Goal: Use online tool/utility: Utilize a website feature to perform a specific function

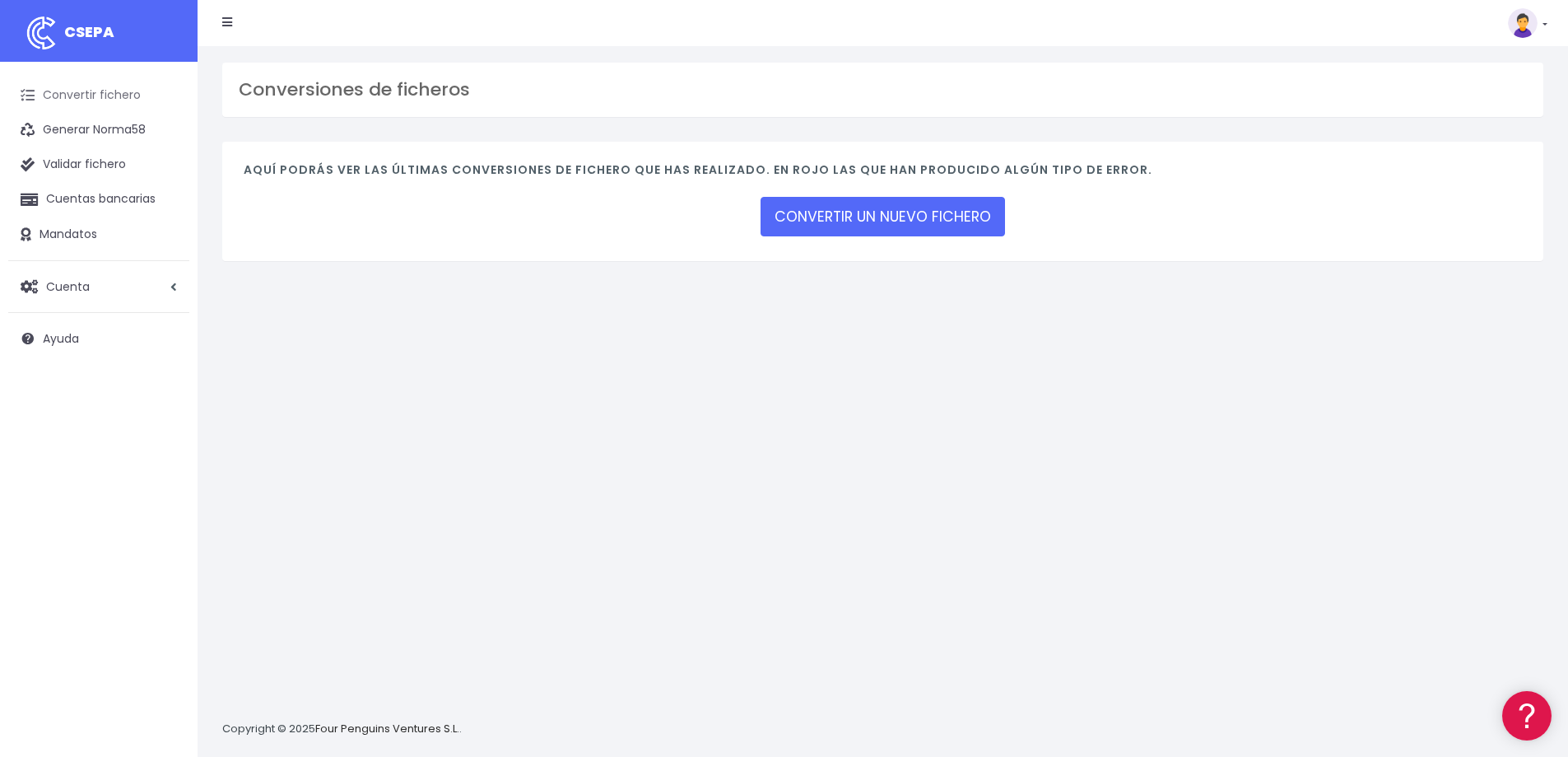
click at [110, 92] on link "Convertir fichero" at bounding box center [98, 95] width 181 height 34
click at [882, 222] on link "CONVERTIR UN NUEVO FICHERO" at bounding box center [883, 216] width 245 height 39
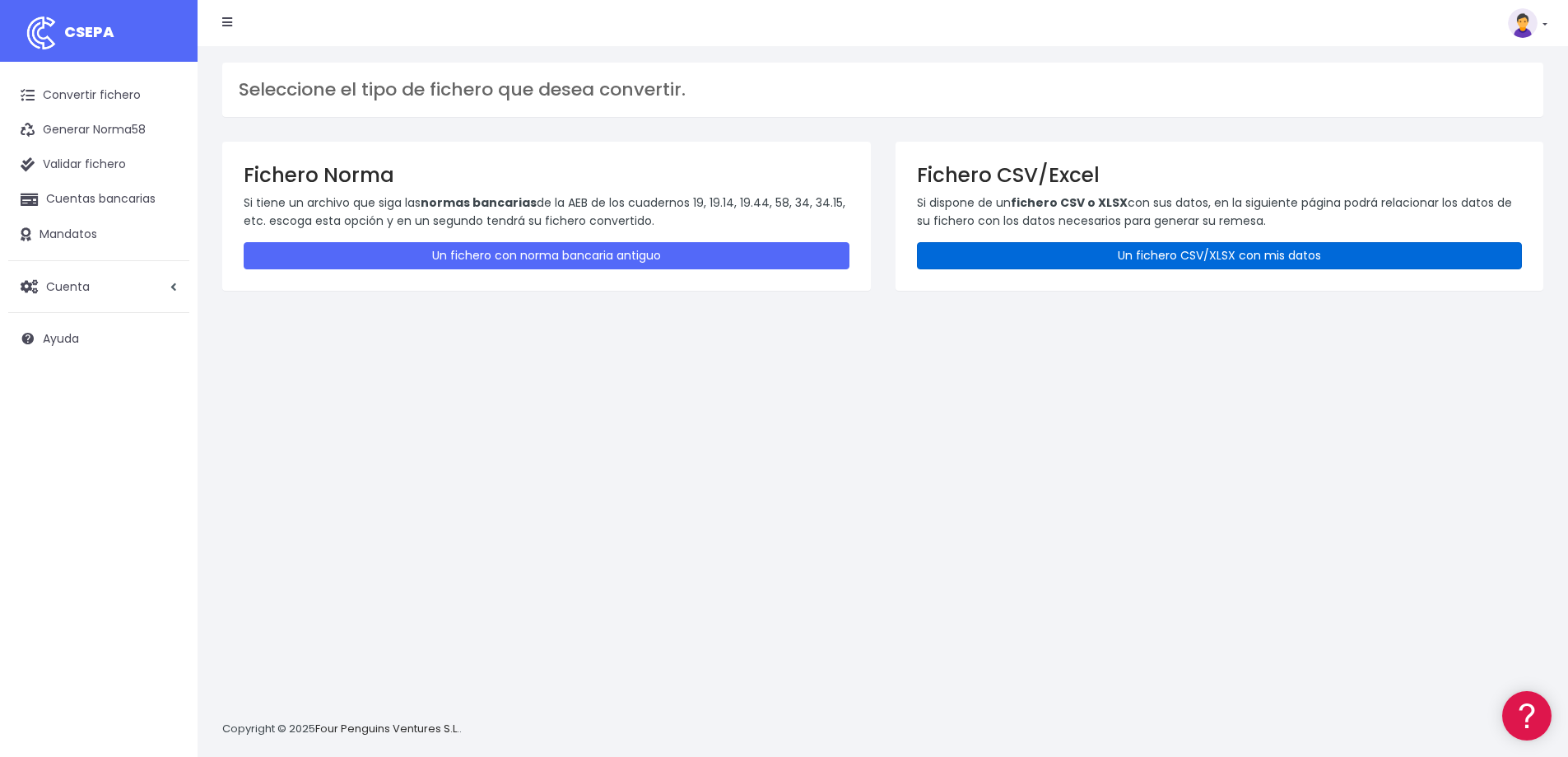
click at [1067, 267] on link "Un fichero CSV/XLSX con mis datos" at bounding box center [1220, 256] width 606 height 27
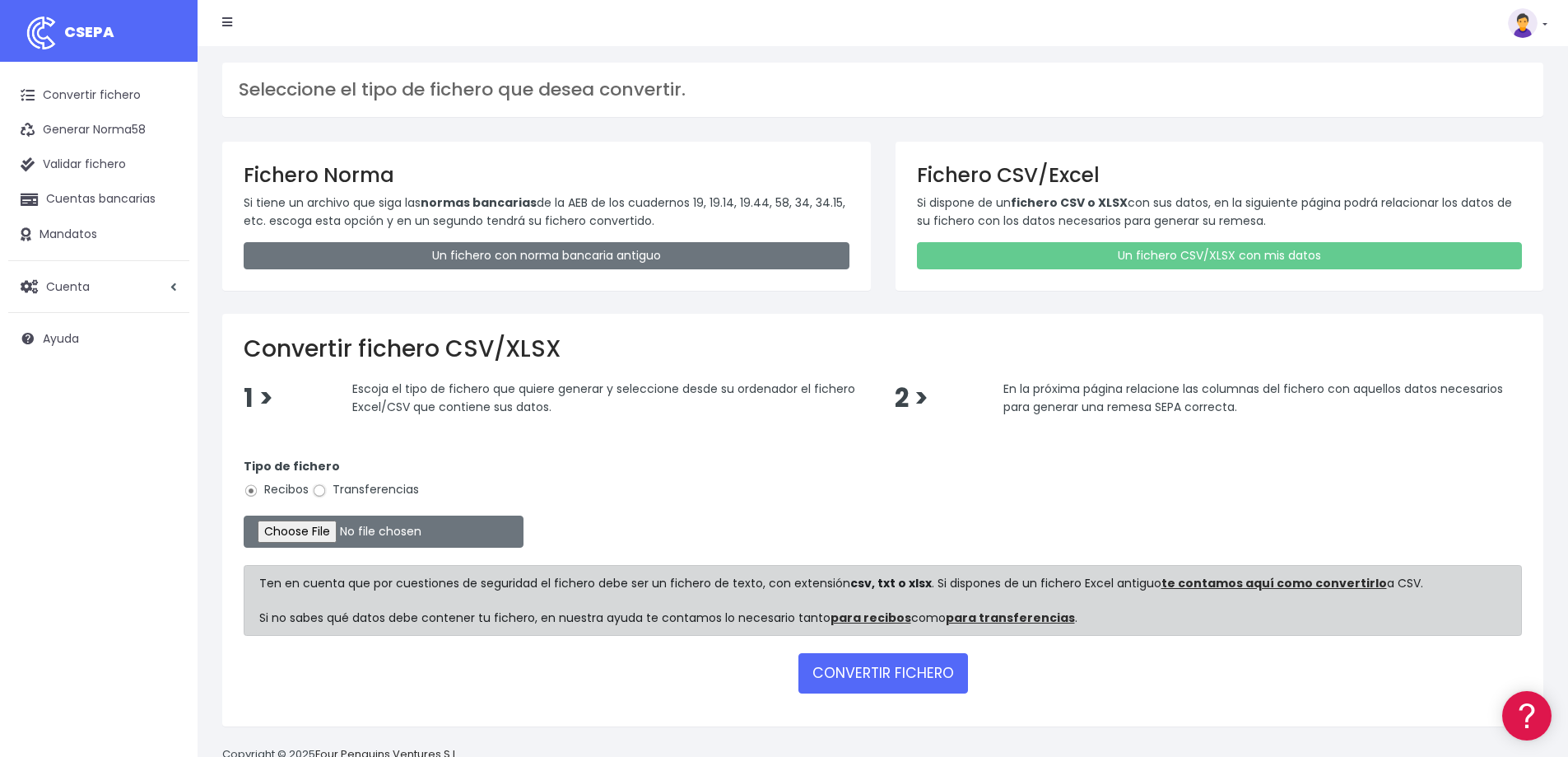
click at [320, 493] on input "Transferencias" at bounding box center [319, 491] width 15 height 15
radio input "true"
click at [334, 531] on input "file" at bounding box center [384, 532] width 280 height 32
type input "C:\fakepath\5.- Remesa Tres palos 02.10.2025.xlsx.csv"
click at [892, 673] on button "CONVERTIR FICHERO" at bounding box center [883, 673] width 169 height 39
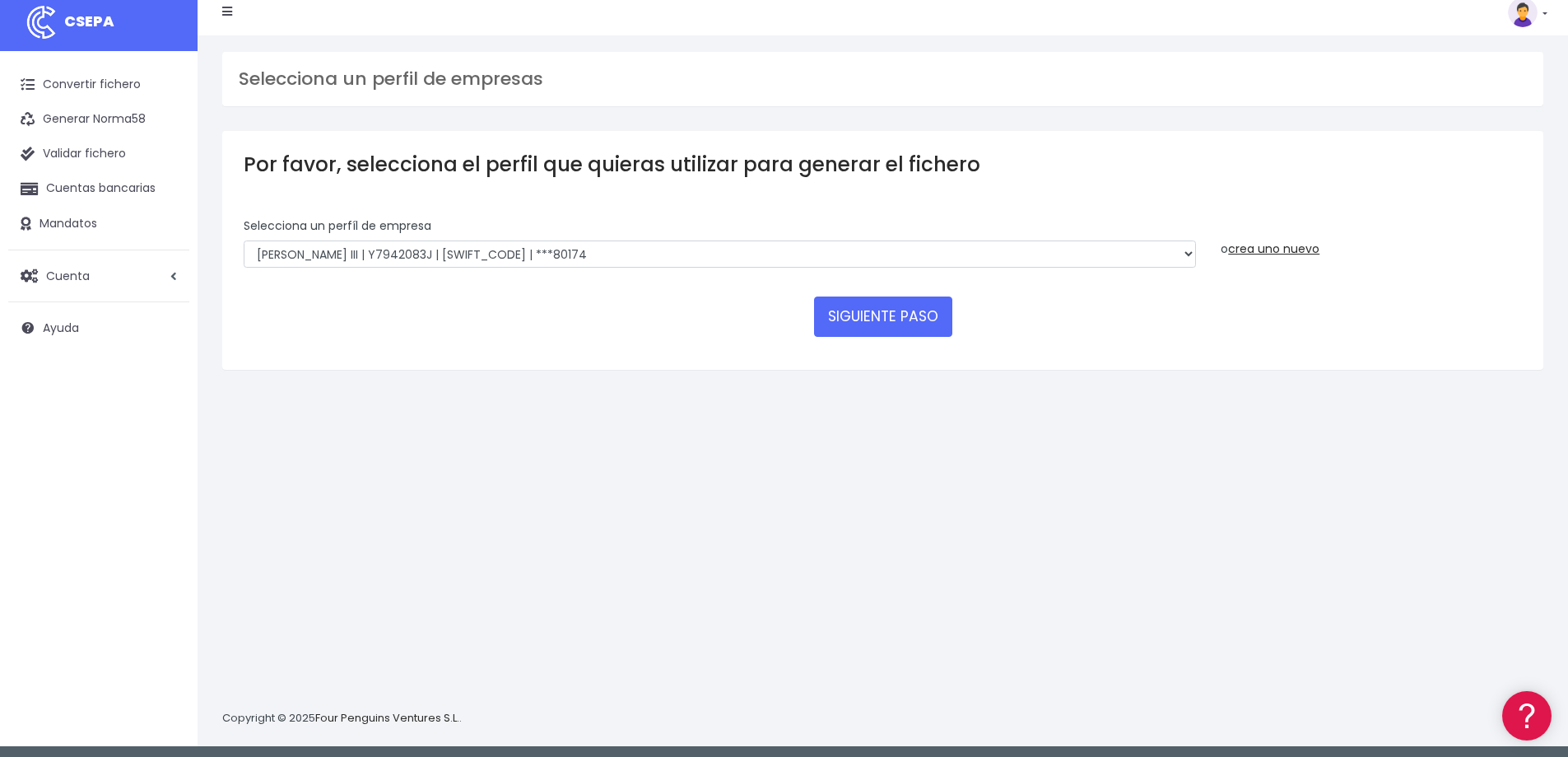
scroll to position [16, 0]
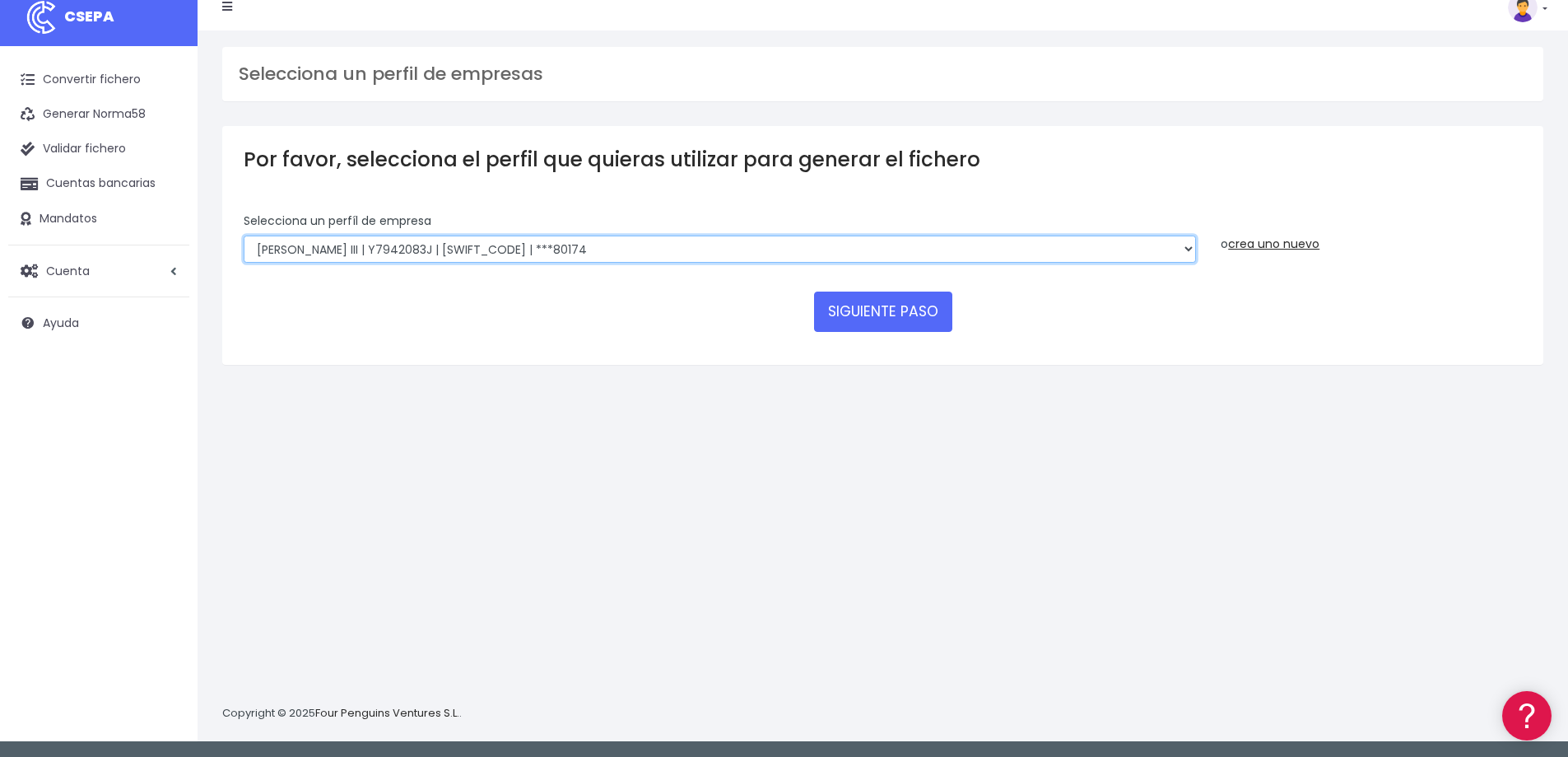
click at [671, 244] on select "RIUDAVETS ASSESSORS SL | B07873532 | CAIXESBBXXX | ***16514 FONTENILLE SANTA PO…" at bounding box center [719, 250] width 952 height 28
select select "1933"
click at [244, 236] on select "RIUDAVETS ASSESSORS SL | B07873532 | CAIXESBBXXX | ***16514 FONTENILLE SANTA PO…" at bounding box center [719, 250] width 952 height 28
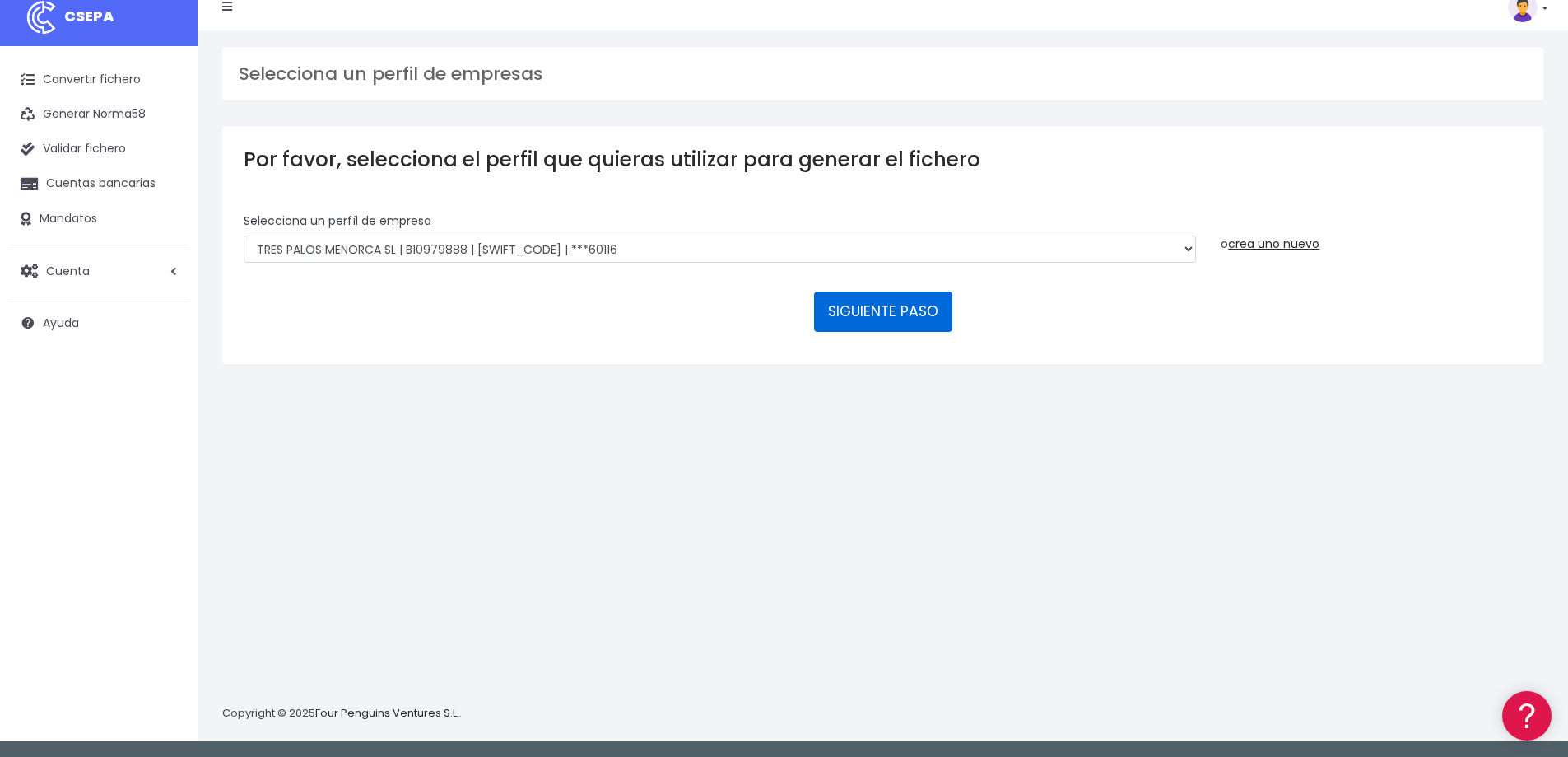
click at [899, 318] on button "SIGUIENTE PASO" at bounding box center [883, 311] width 138 height 39
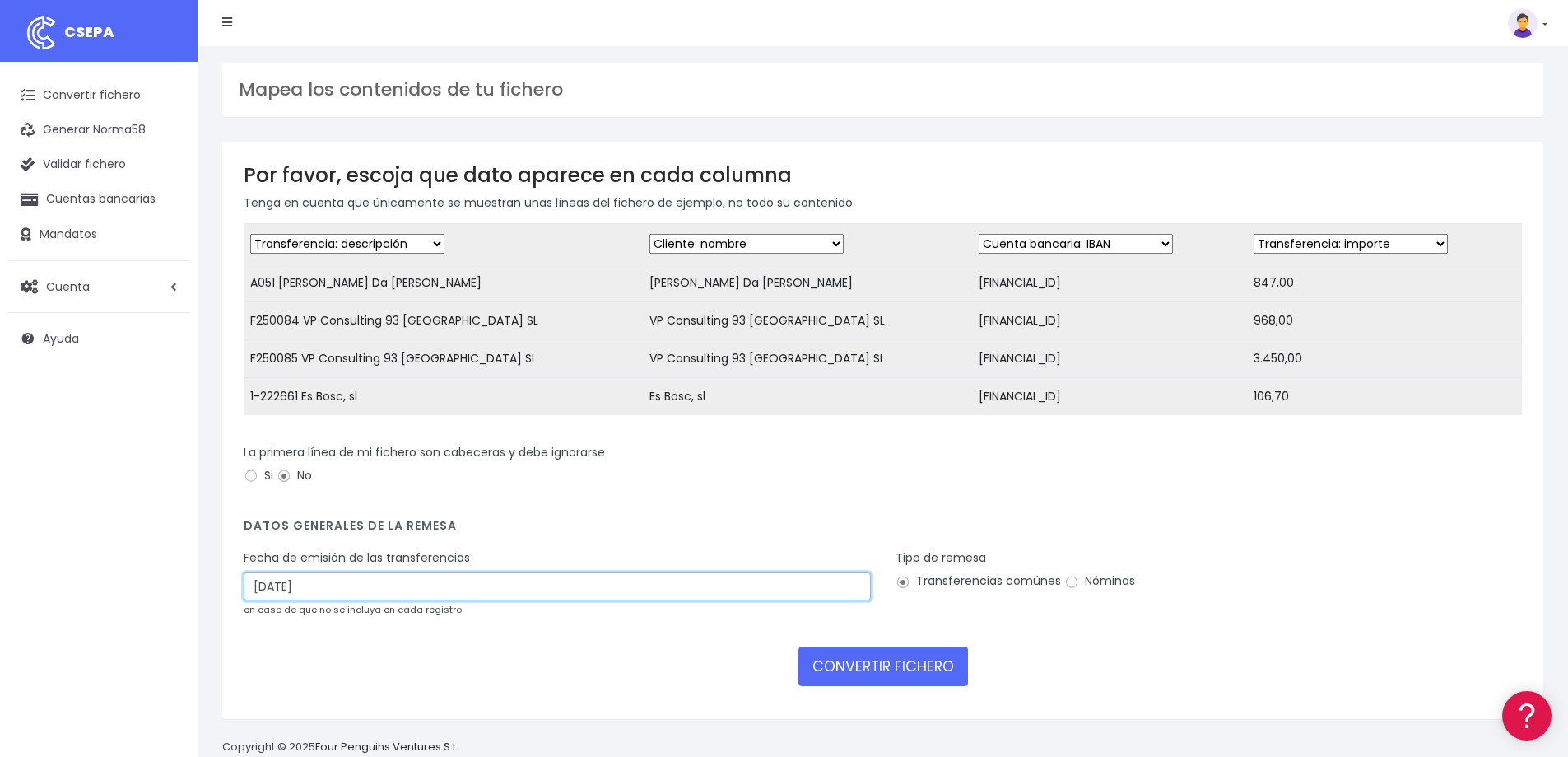
click at [293, 600] on input "04/10/2025" at bounding box center [557, 587] width 627 height 28
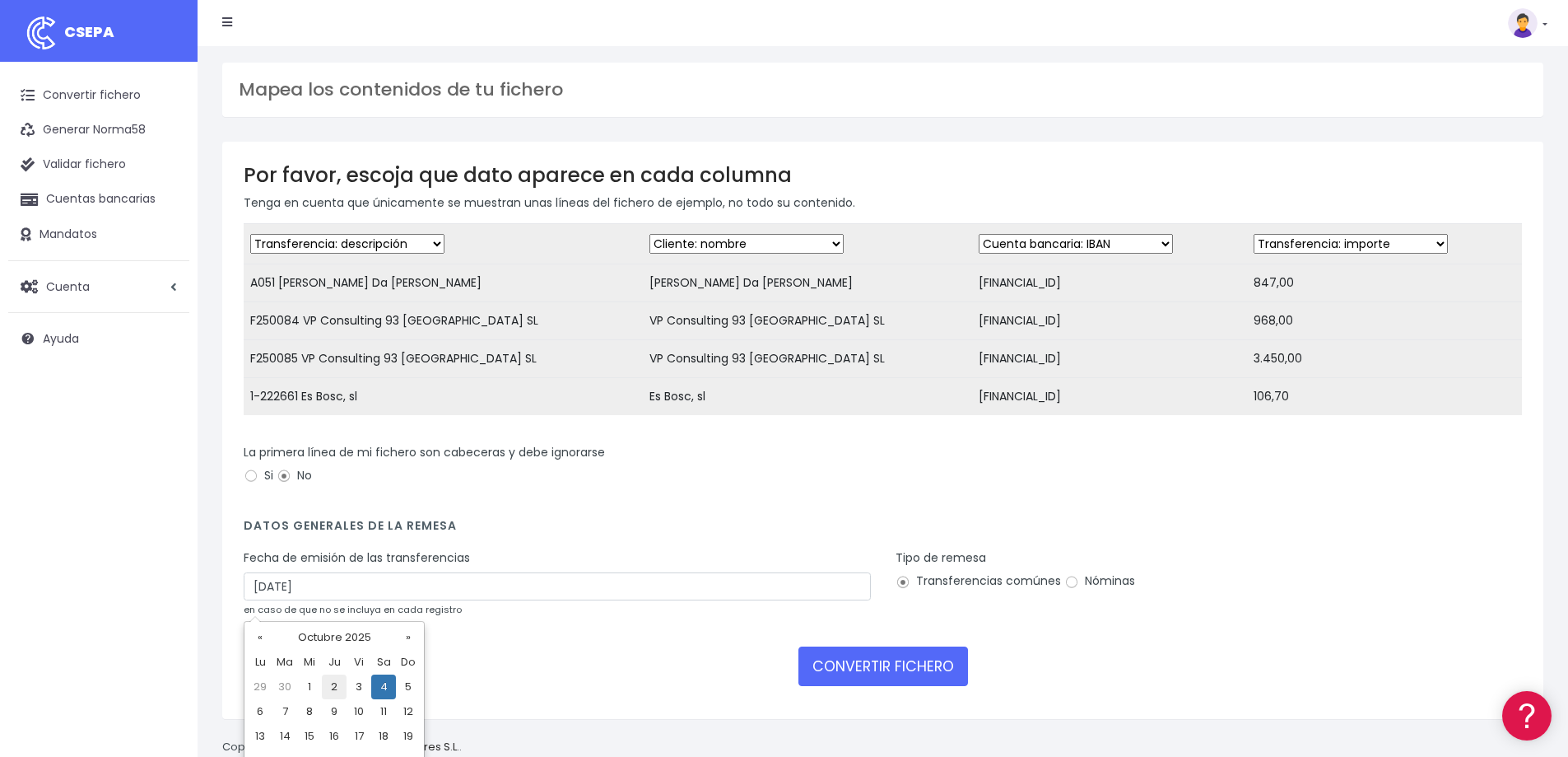
click at [334, 684] on td "2" at bounding box center [334, 686] width 24 height 24
type input "02/10/2025"
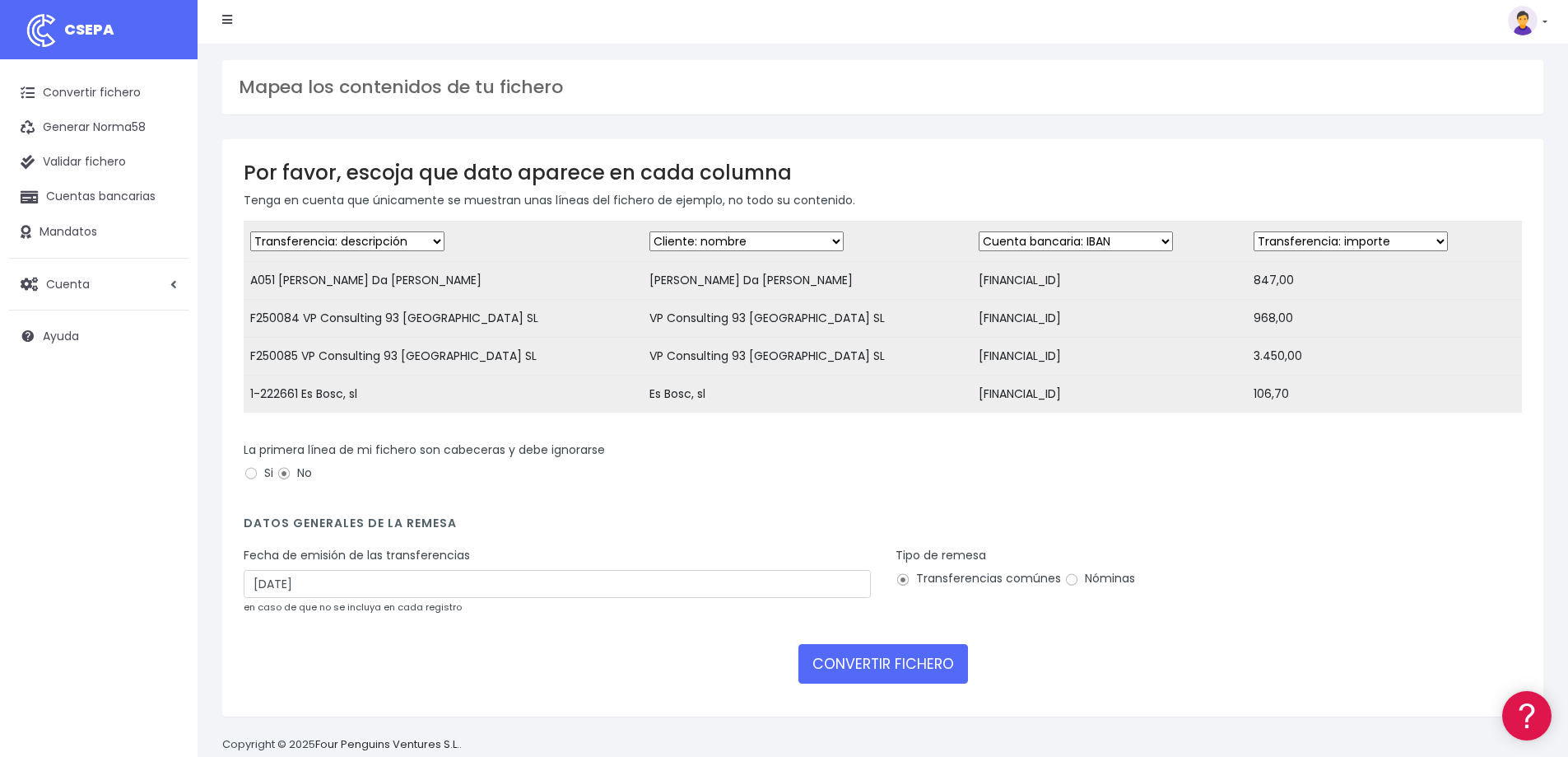
scroll to position [46, 0]
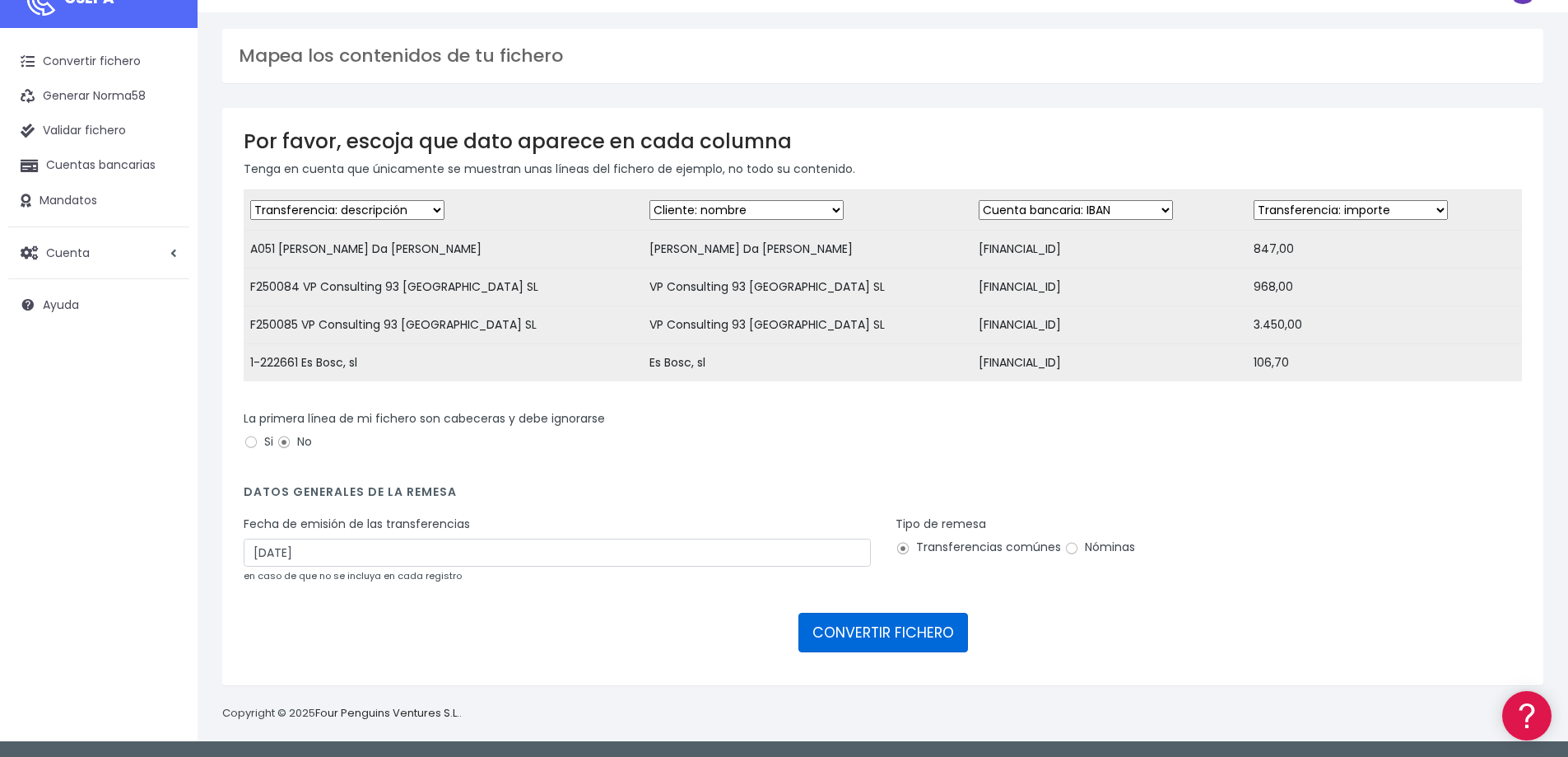
click at [916, 636] on button "CONVERTIR FICHERO" at bounding box center [883, 633] width 169 height 39
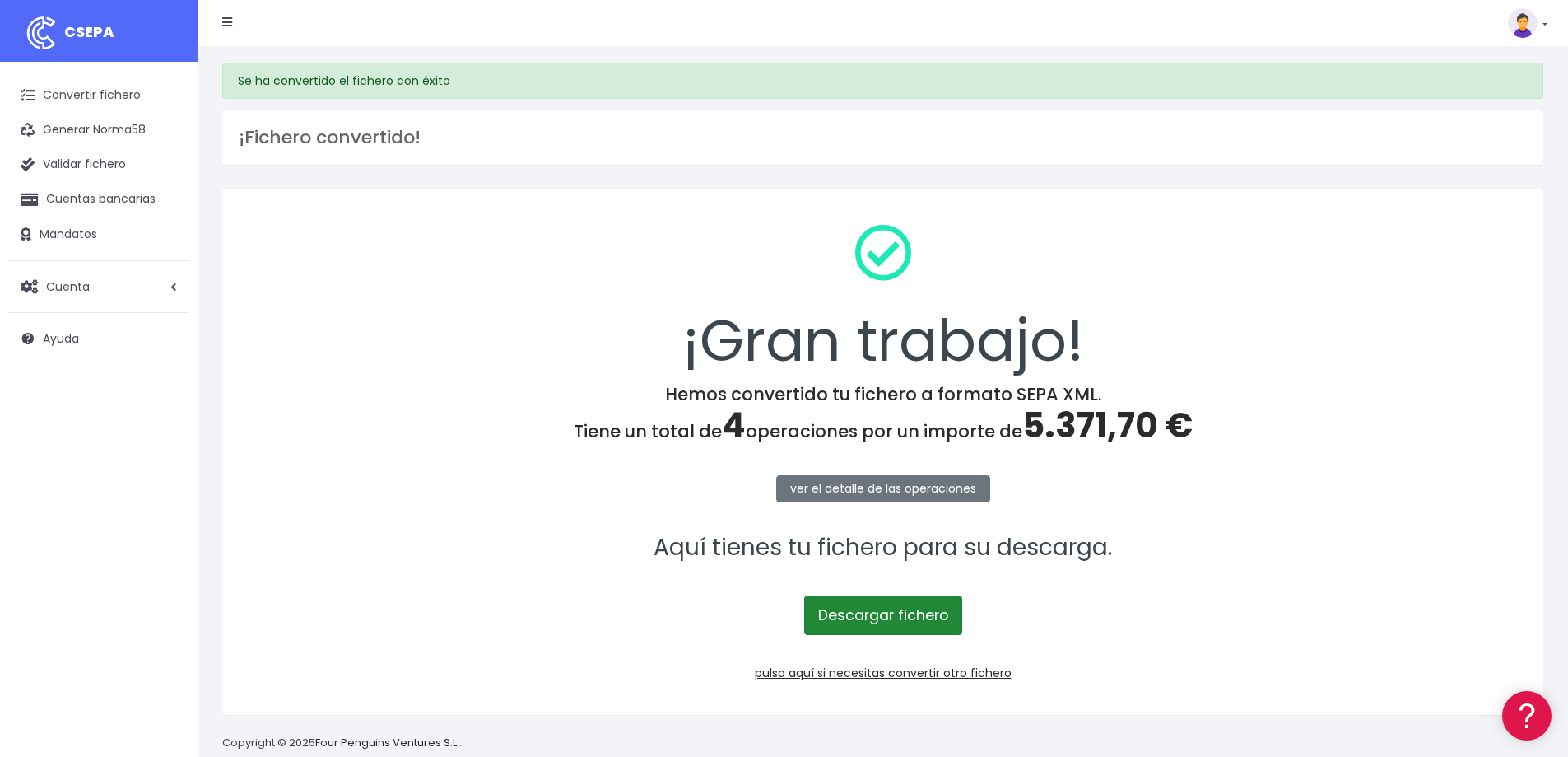
click at [878, 623] on link "Descargar fichero" at bounding box center [883, 615] width 158 height 39
click at [106, 91] on link "Convertir fichero" at bounding box center [98, 95] width 181 height 34
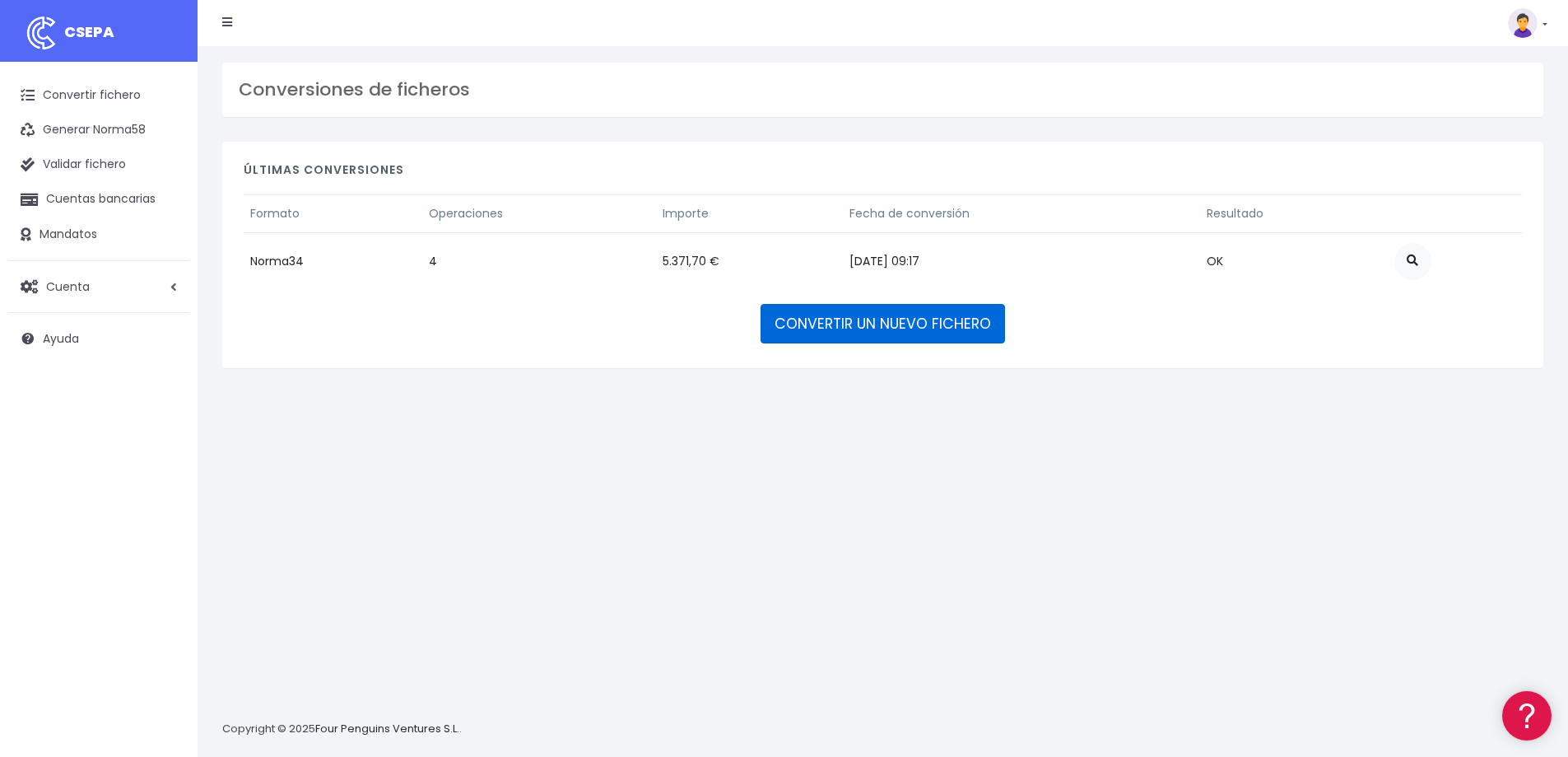
click at [861, 323] on link "CONVERTIR UN NUEVO FICHERO" at bounding box center [883, 323] width 245 height 39
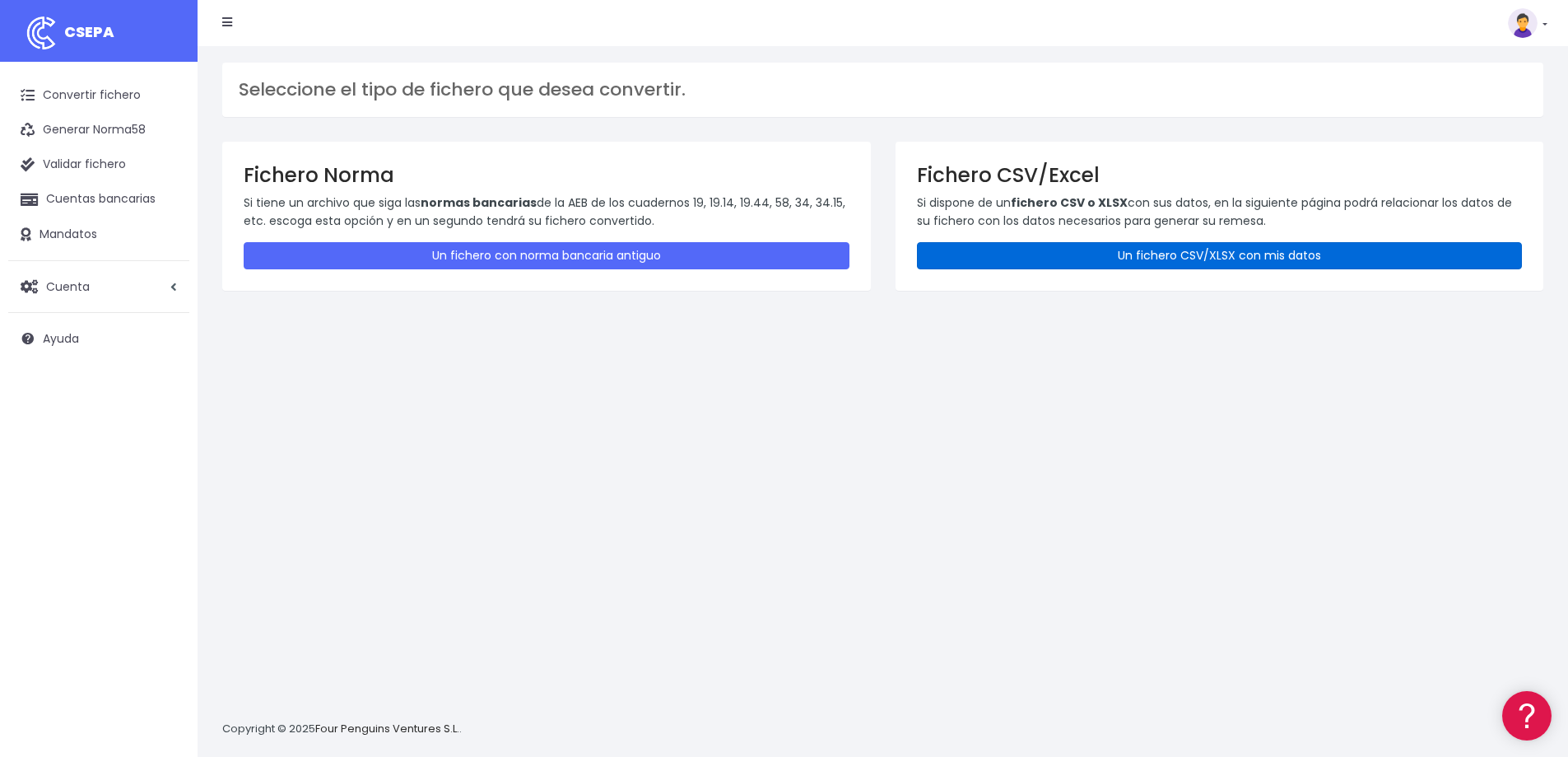
click at [1132, 257] on link "Un fichero CSV/XLSX con mis datos" at bounding box center [1220, 256] width 606 height 27
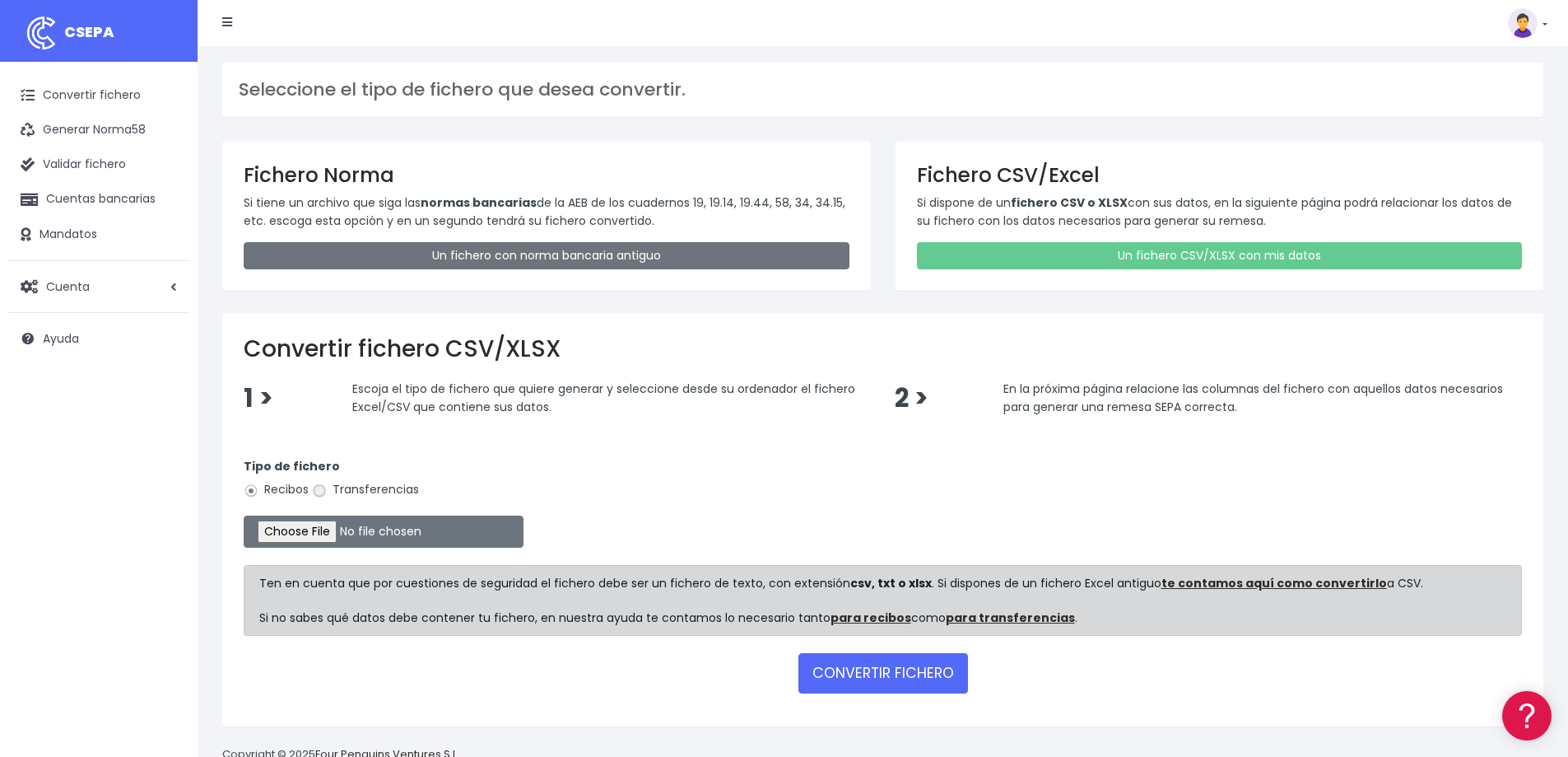
click at [327, 490] on input "Transferencias" at bounding box center [319, 491] width 15 height 15
radio input "true"
click at [333, 529] on input "file" at bounding box center [384, 532] width 280 height 32
type input "C:\fakepath\08.- Owsley Brown 02-10-2025.csv"
click at [914, 679] on button "CONVERTIR FICHERO" at bounding box center [883, 673] width 169 height 39
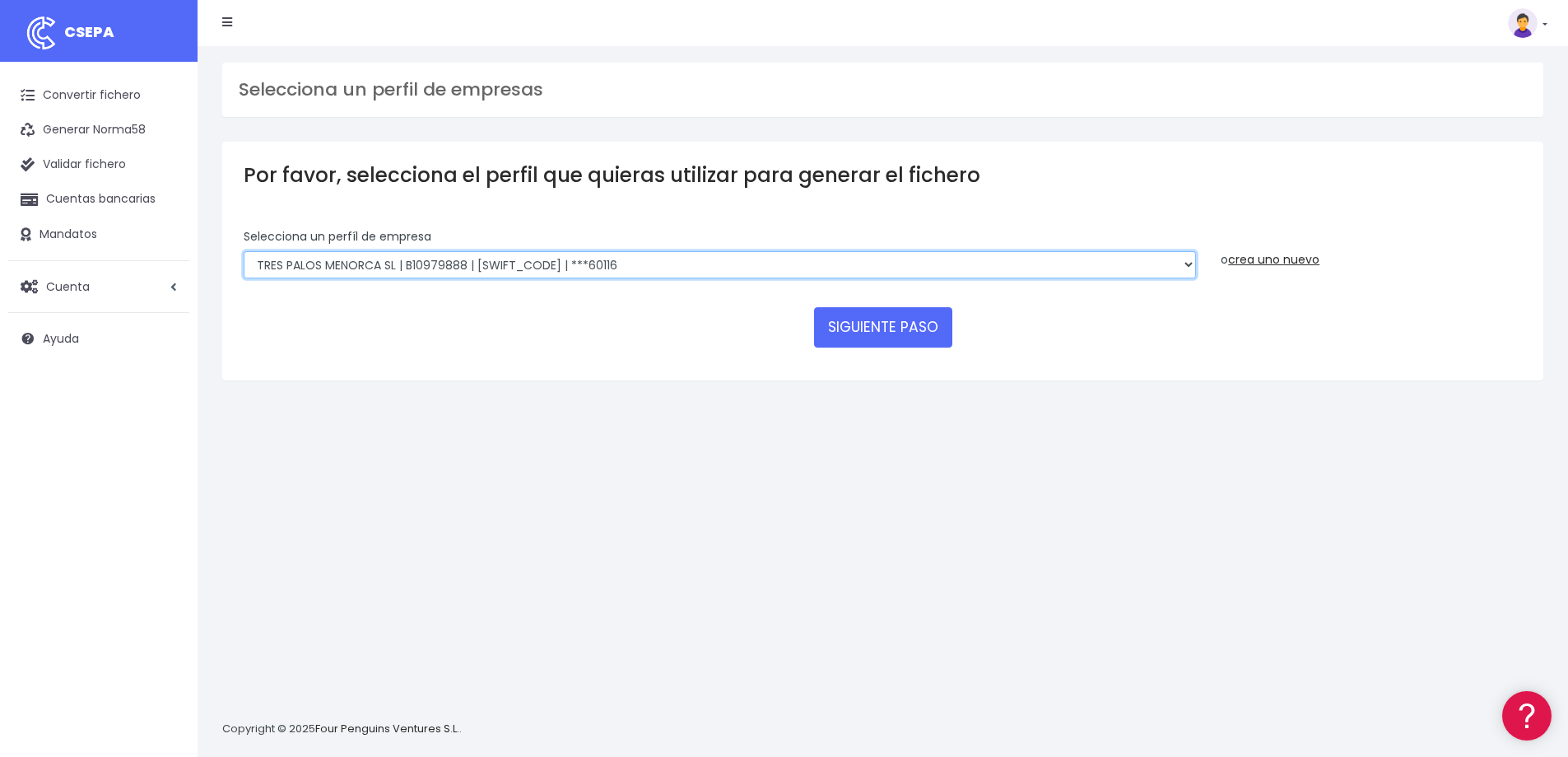
click at [573, 264] on select "RIUDAVETS ASSESSORS SL | B07873532 | [SWIFT_CODE] | ***[GEOGRAPHIC_DATA] | B579…" at bounding box center [719, 265] width 952 height 28
select select "1951"
click at [244, 252] on select "RIUDAVETS ASSESSORS SL | B07873532 | [SWIFT_CODE] | ***[GEOGRAPHIC_DATA] | B579…" at bounding box center [719, 265] width 952 height 28
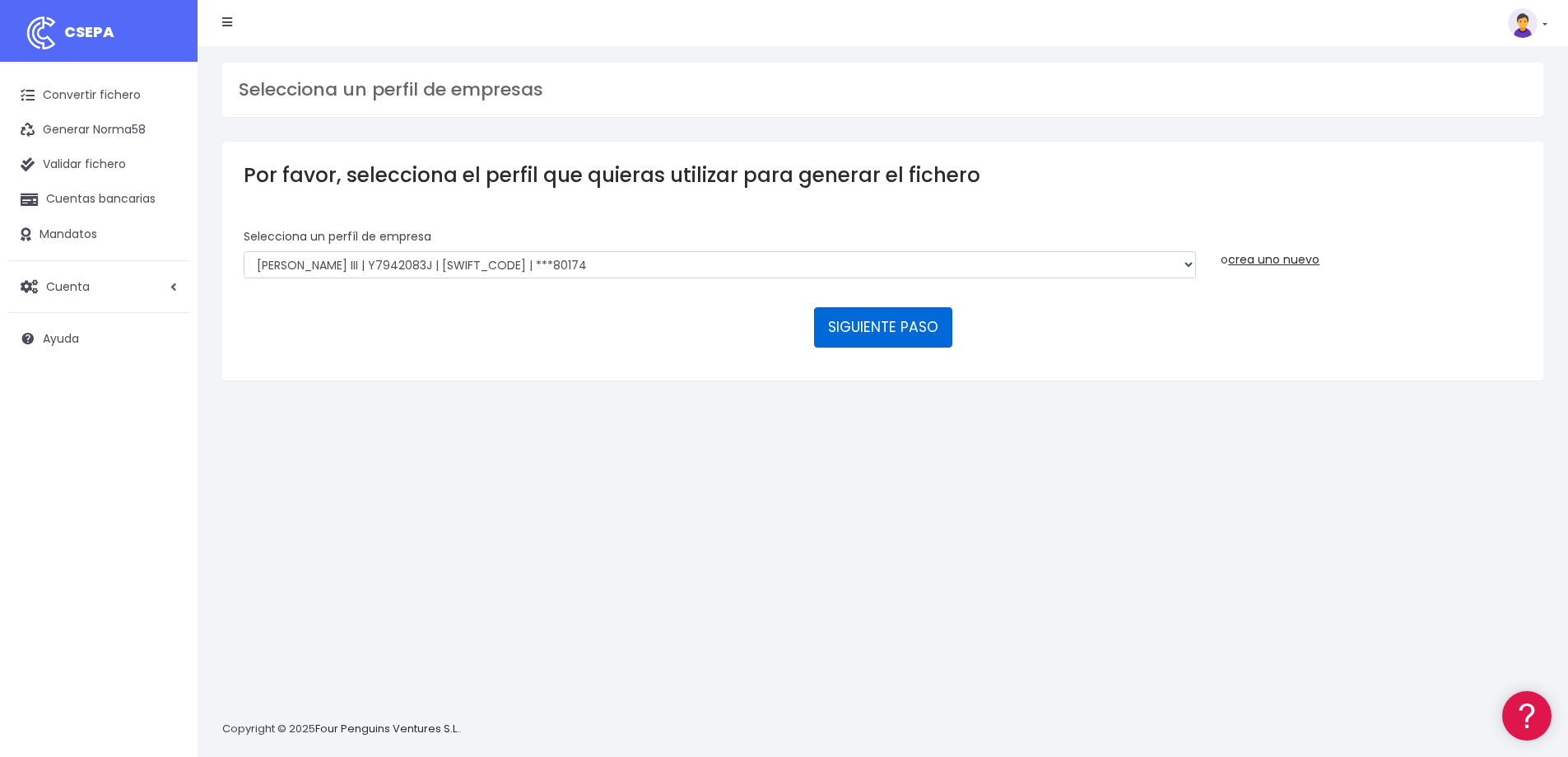
click at [914, 332] on button "SIGUIENTE PASO" at bounding box center [883, 327] width 138 height 39
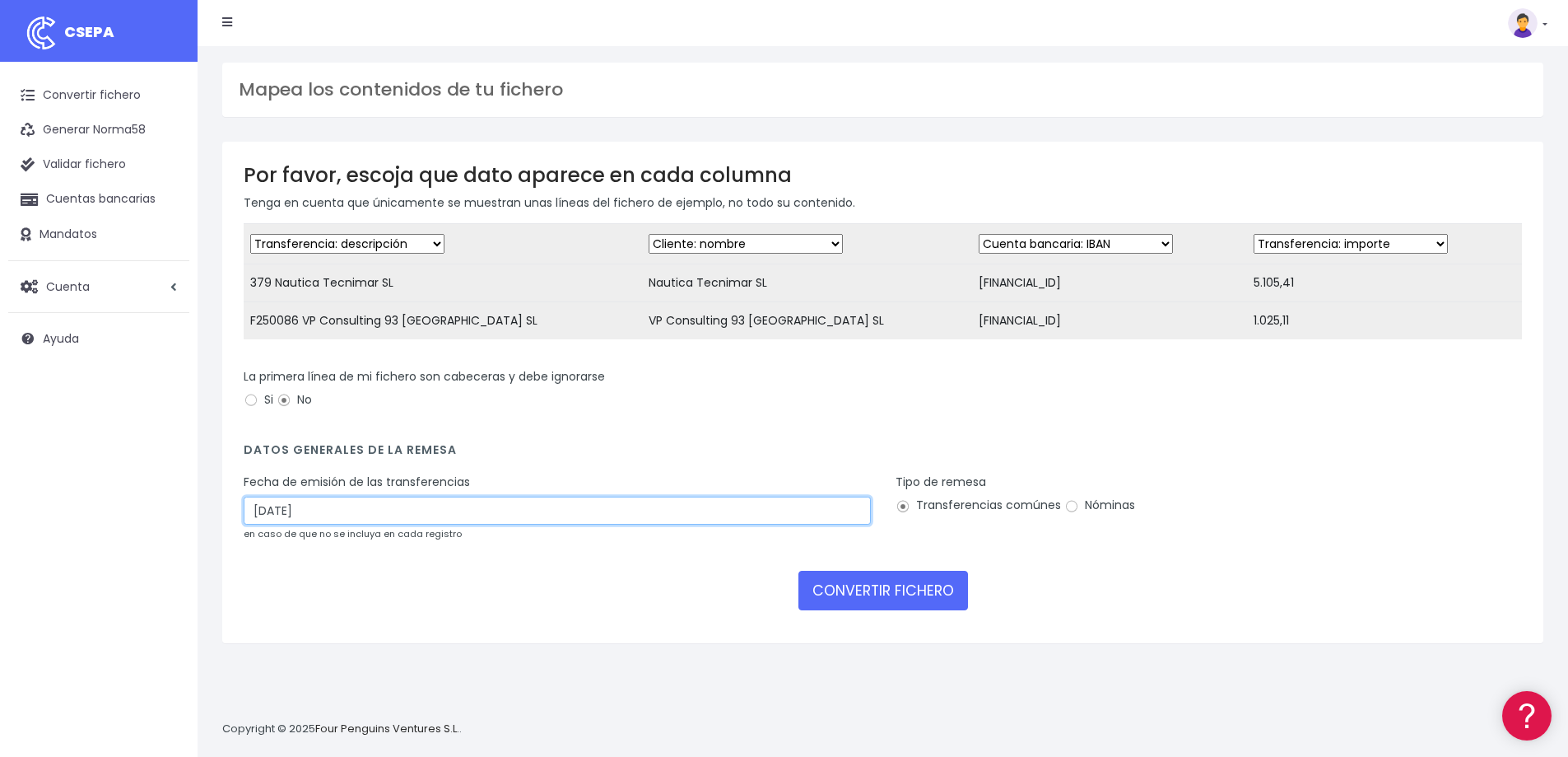
click at [329, 518] on input "04/10/2025" at bounding box center [557, 510] width 627 height 28
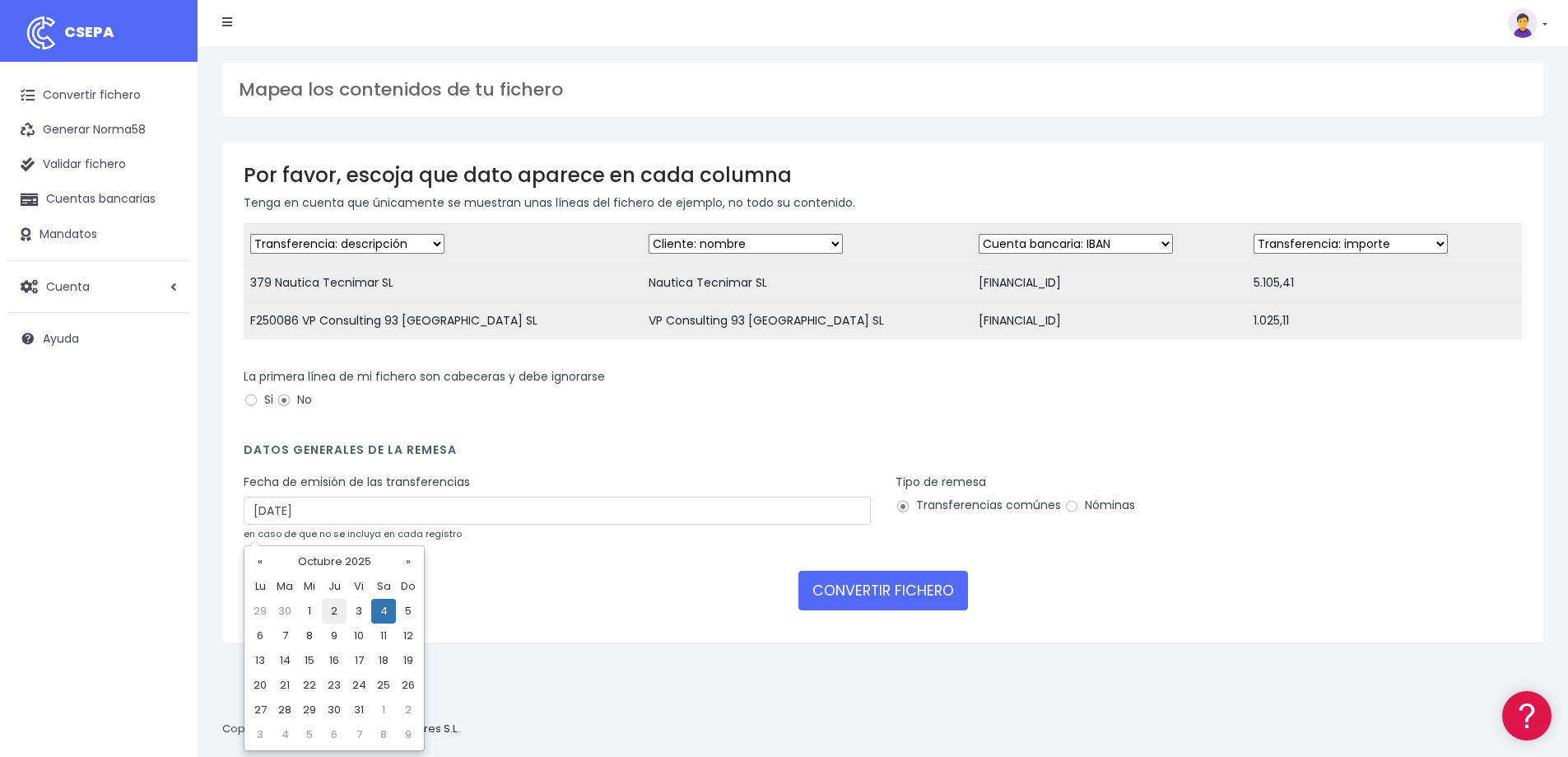
click at [334, 608] on td "2" at bounding box center [334, 610] width 24 height 24
type input "02/10/2025"
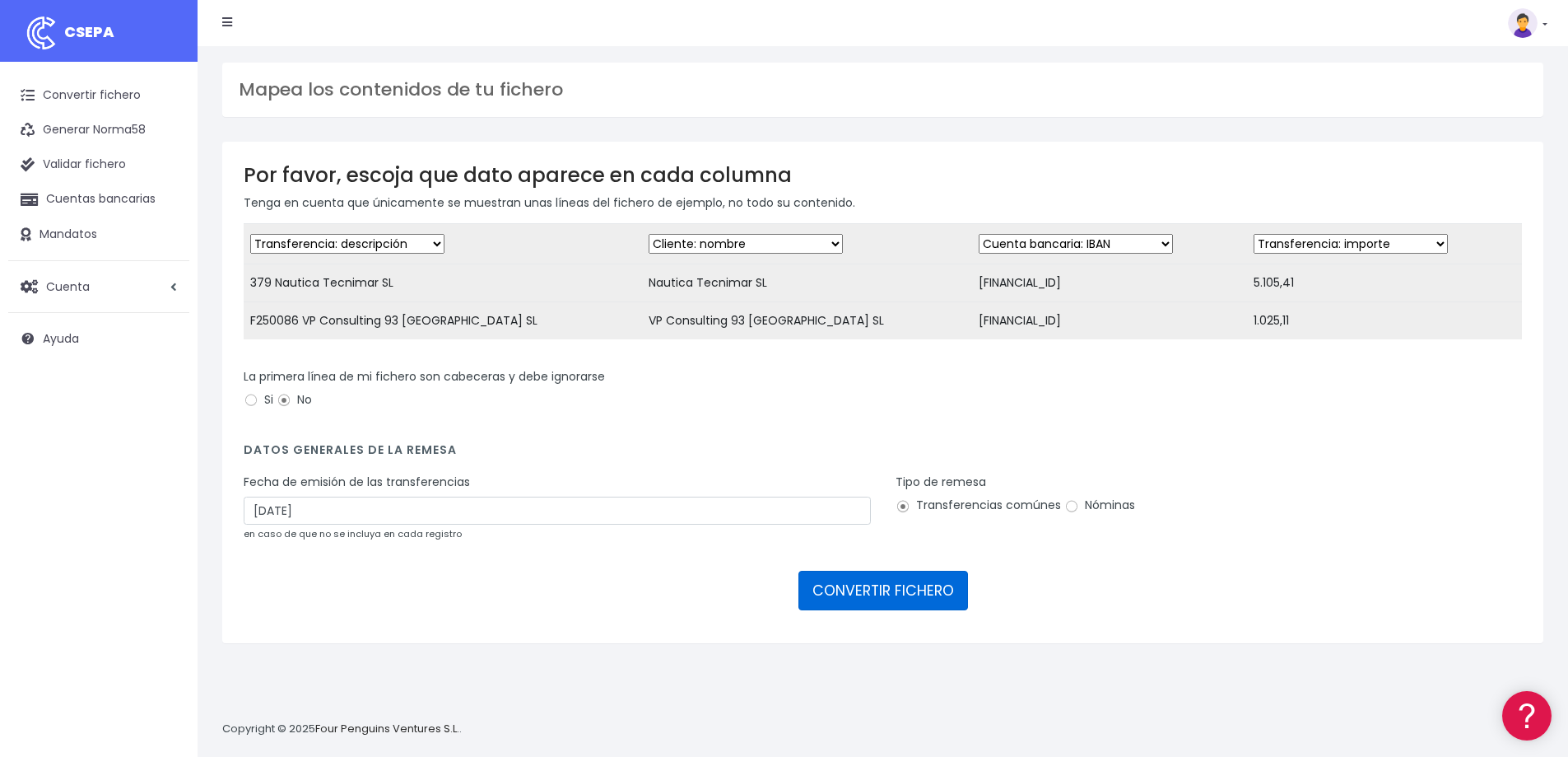
click at [881, 605] on button "CONVERTIR FICHERO" at bounding box center [883, 591] width 169 height 39
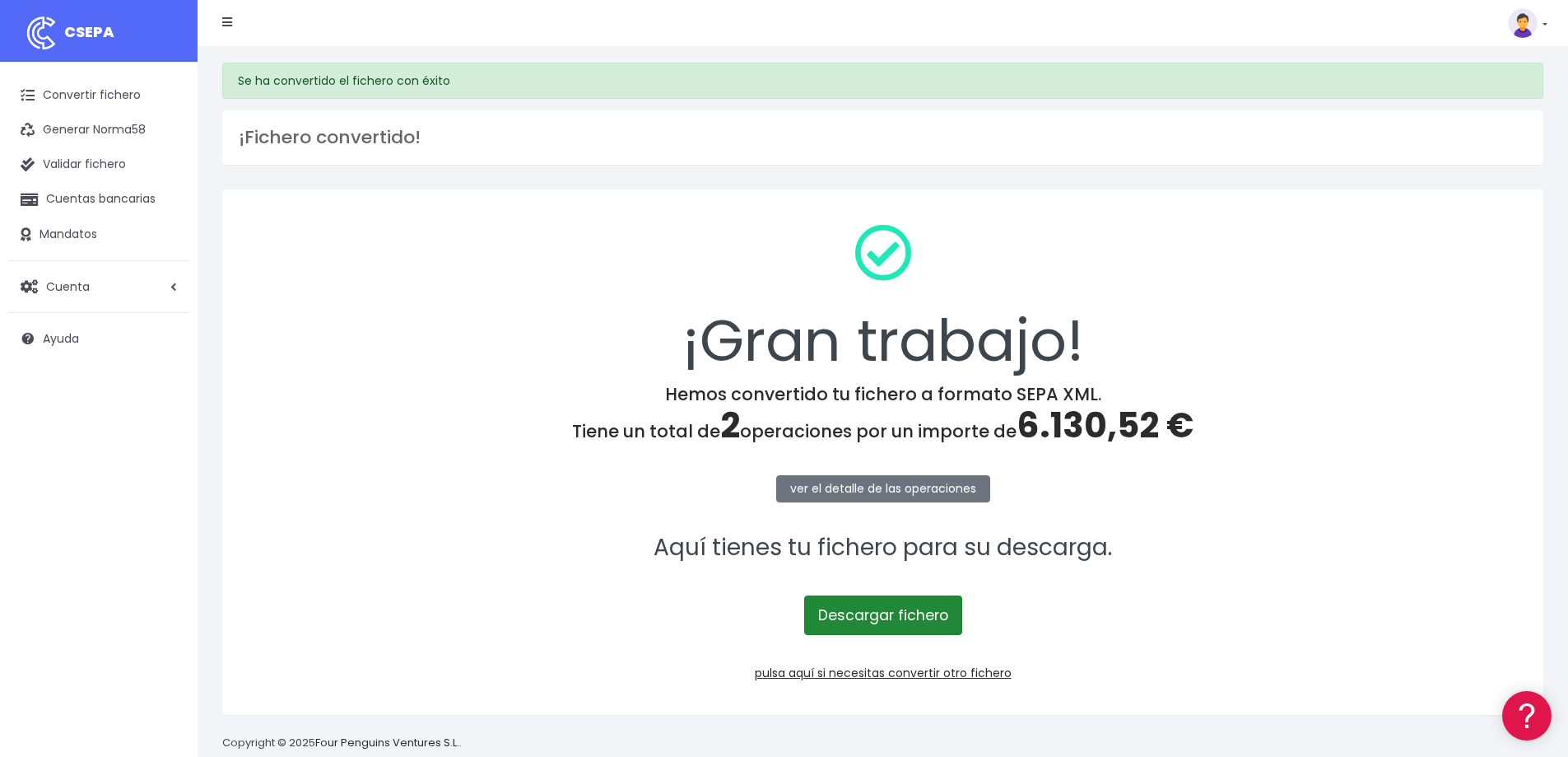
click at [859, 615] on link "Descargar fichero" at bounding box center [883, 615] width 158 height 39
